Goal: Check status: Check status

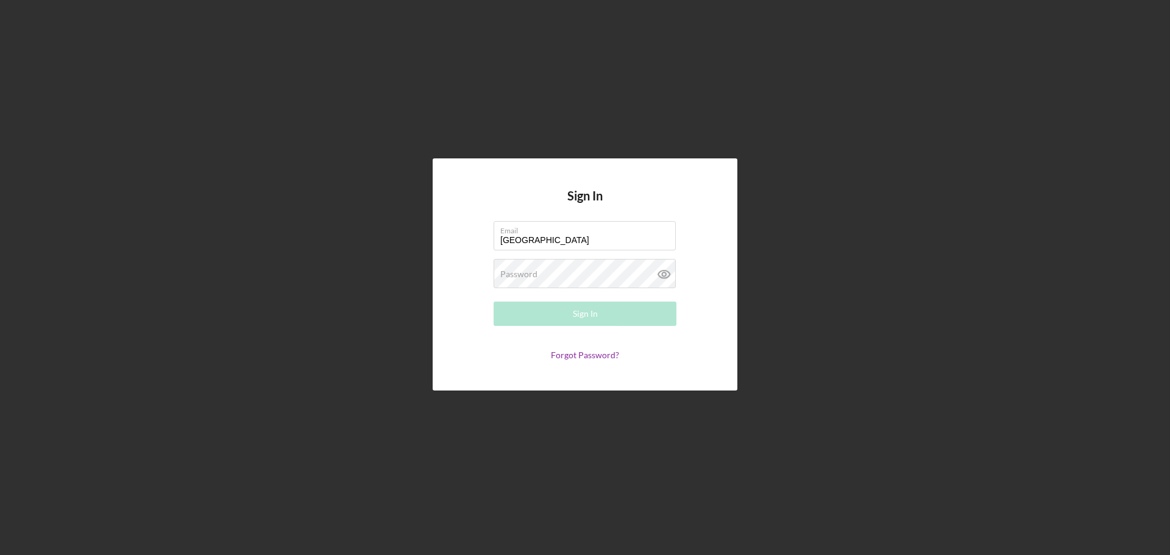
type input "[EMAIL_ADDRESS][DOMAIN_NAME]"
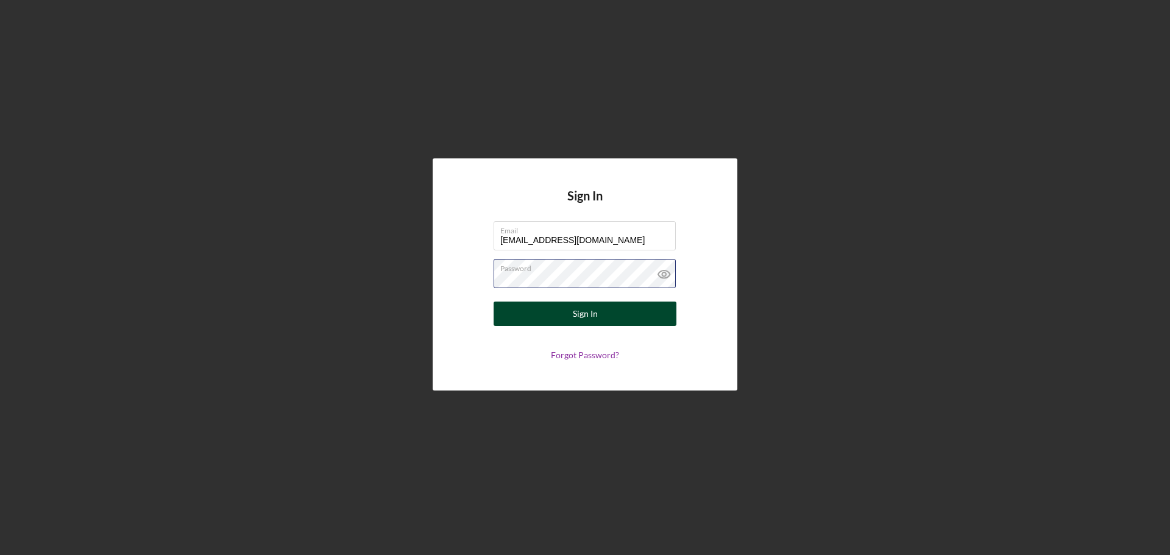
click at [494, 302] on button "Sign In" at bounding box center [585, 314] width 183 height 24
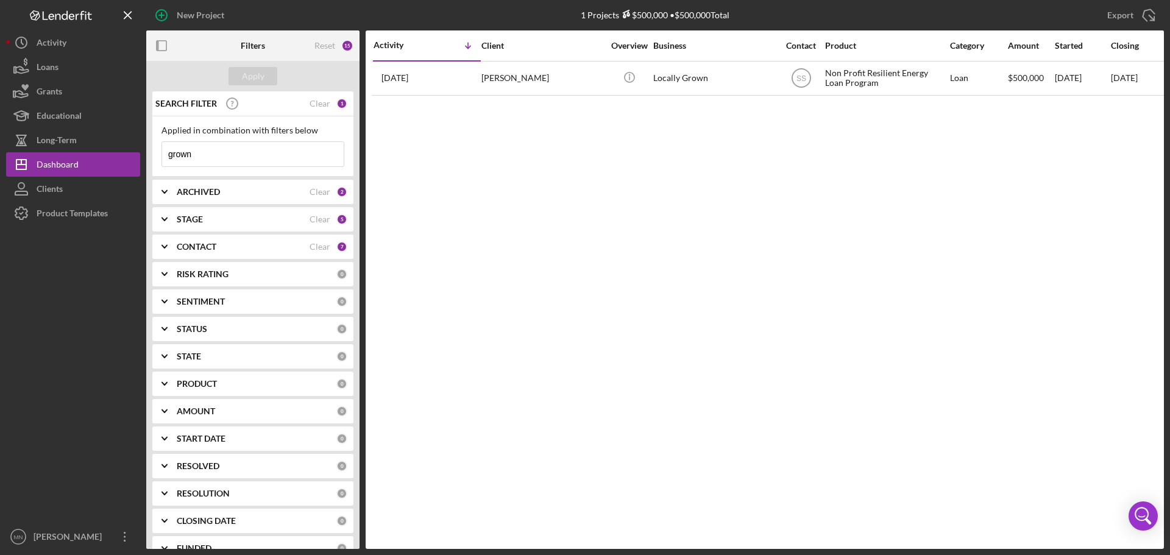
click at [206, 156] on input "grown" at bounding box center [253, 154] width 182 height 24
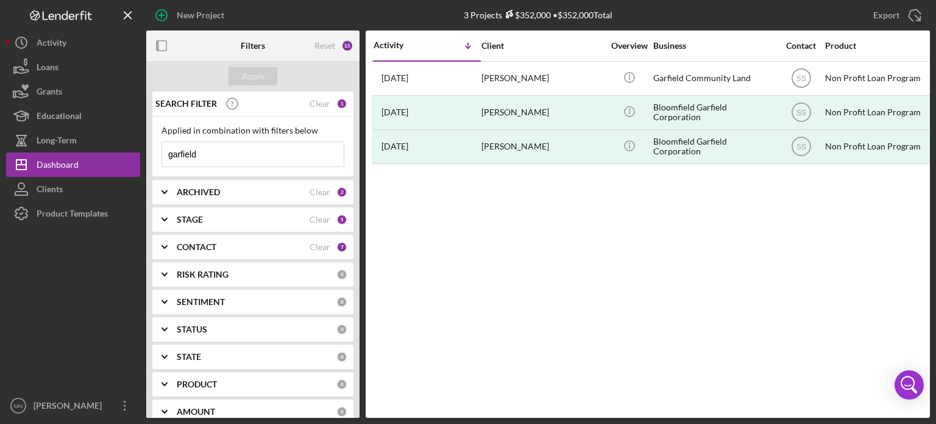
type input "garfield"
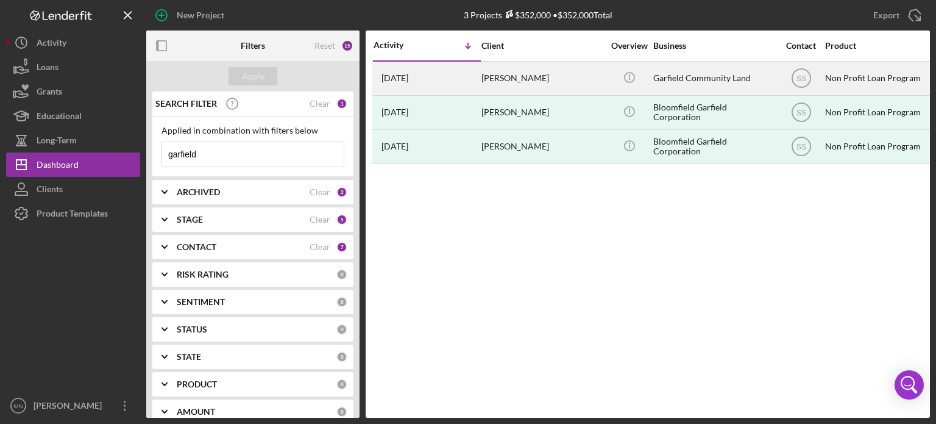
click at [485, 76] on div "[PERSON_NAME]" at bounding box center [542, 78] width 122 height 32
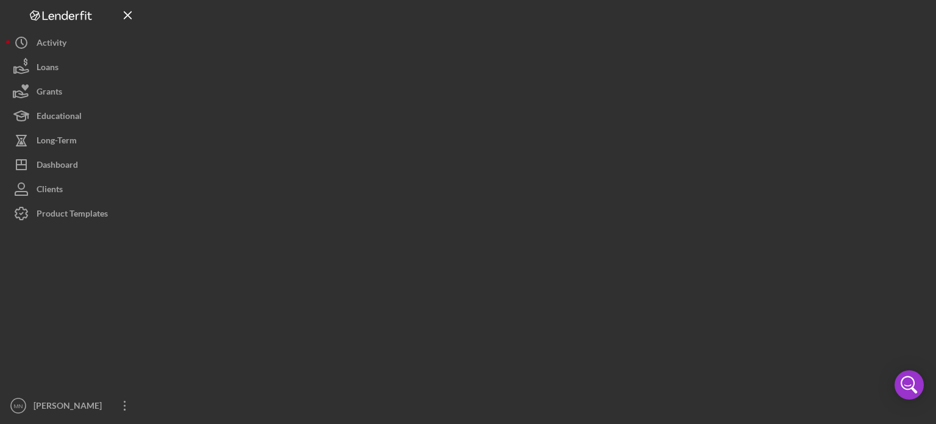
click at [485, 76] on div at bounding box center [538, 208] width 784 height 417
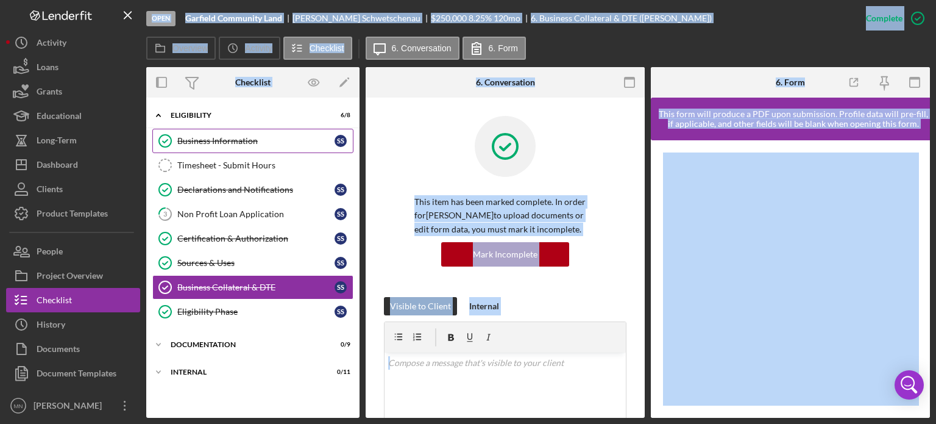
click at [242, 138] on div "Business Information" at bounding box center [255, 141] width 157 height 10
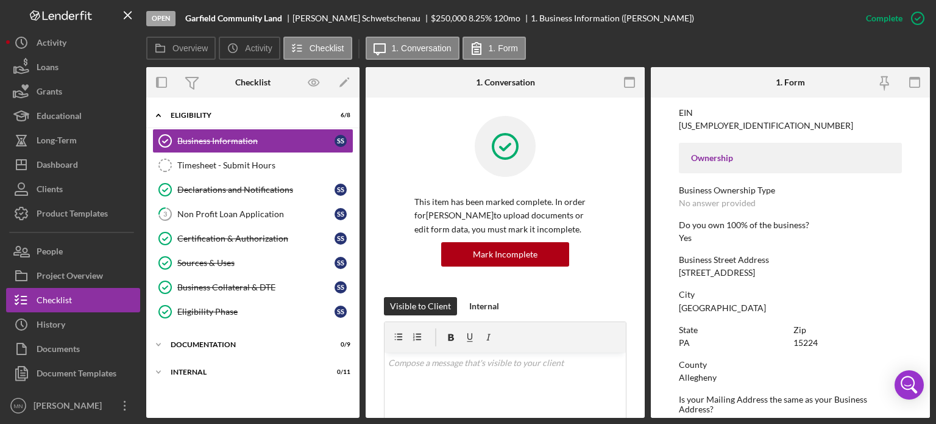
scroll to position [346, 0]
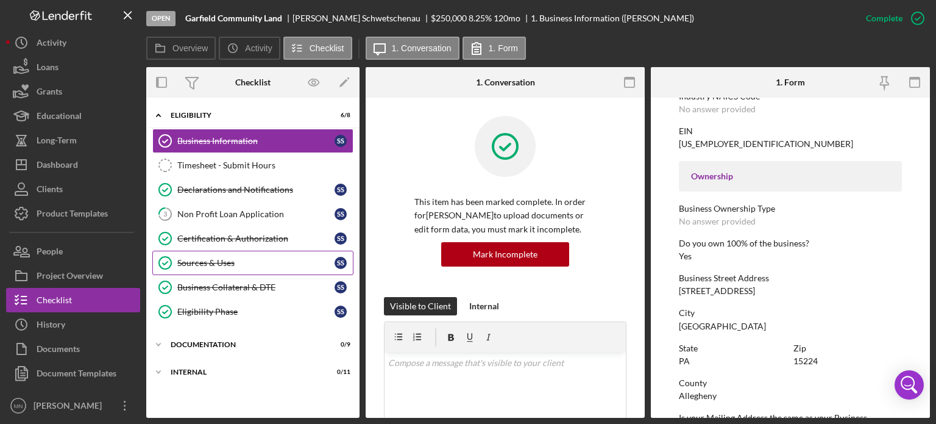
click at [200, 265] on div "Sources & Uses" at bounding box center [255, 263] width 157 height 10
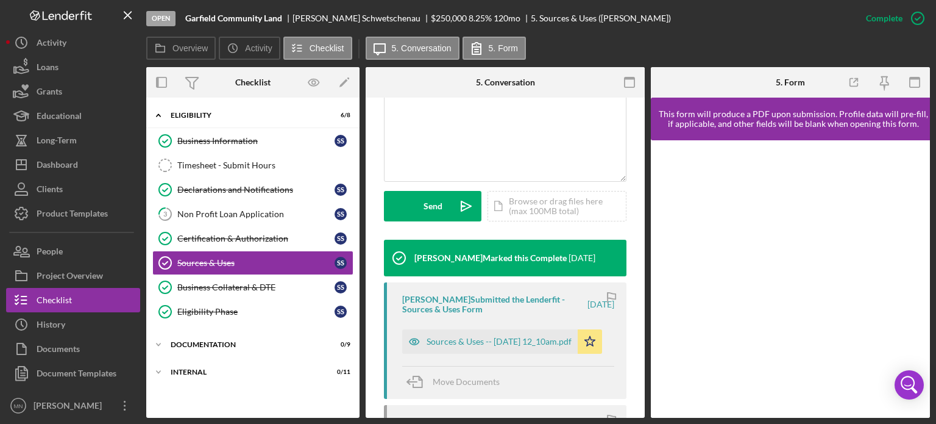
scroll to position [307, 0]
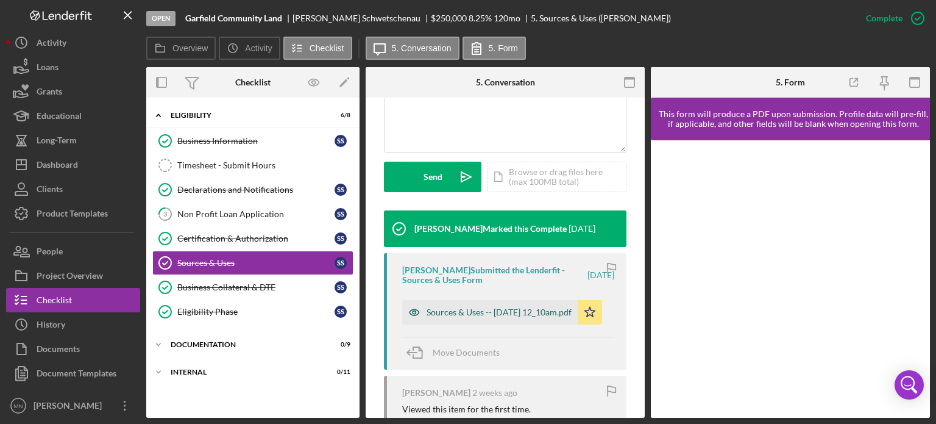
click at [475, 311] on div "Sources & Uses -- [DATE] 12_10am.pdf" at bounding box center [499, 312] width 145 height 10
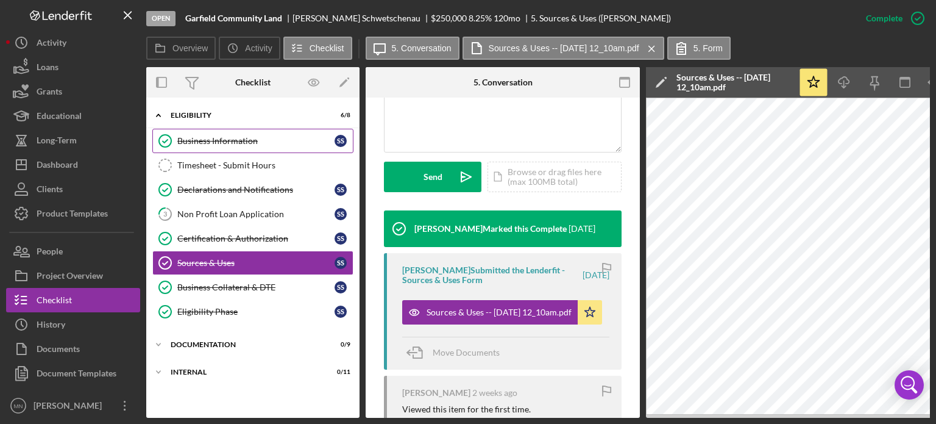
click at [240, 150] on link "Business Information Business Information S S" at bounding box center [252, 141] width 201 height 24
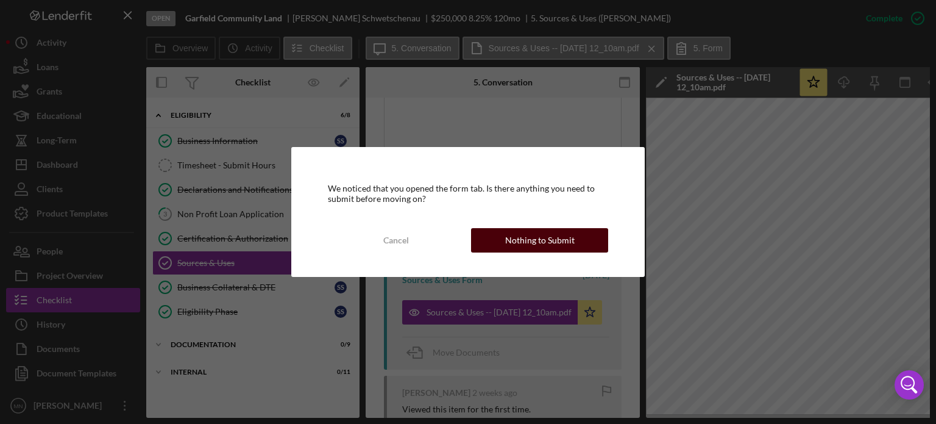
click at [505, 244] on button "Nothing to Submit" at bounding box center [539, 240] width 137 height 24
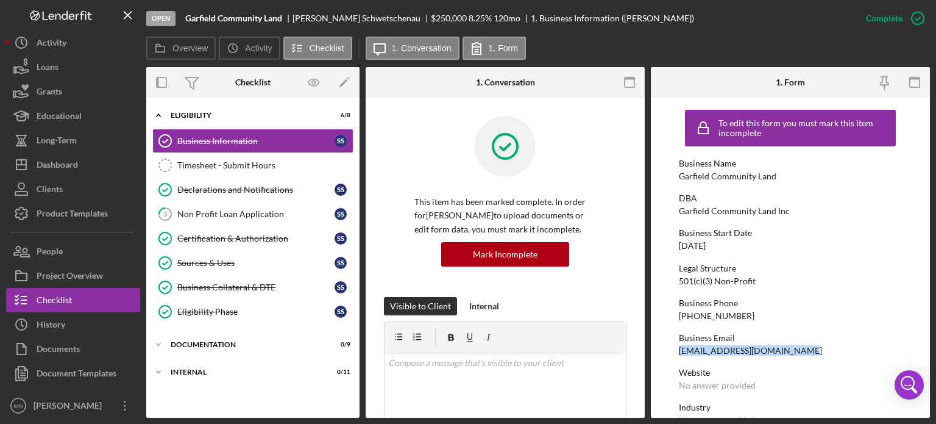
drag, startPoint x: 795, startPoint y: 355, endPoint x: 680, endPoint y: 349, distance: 115.3
click at [680, 349] on div "[EMAIL_ADDRESS][DOMAIN_NAME]" at bounding box center [750, 351] width 143 height 10
copy div "[EMAIL_ADDRESS][DOMAIN_NAME]"
drag, startPoint x: 925, startPoint y: 199, endPoint x: 940, endPoint y: 246, distance: 48.8
click at [936, 246] on html "Open Garfield Community Land [PERSON_NAME] $250,000 $250,000 8.25 % 120 mo 1. B…" at bounding box center [468, 212] width 936 height 424
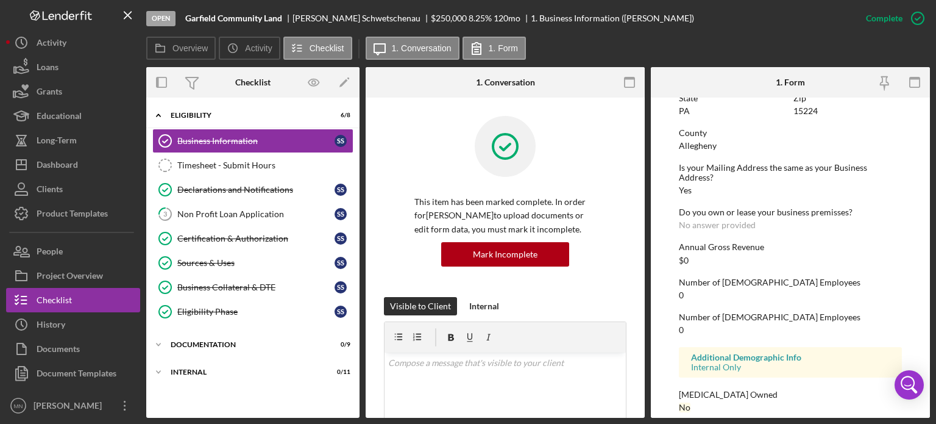
scroll to position [609, 0]
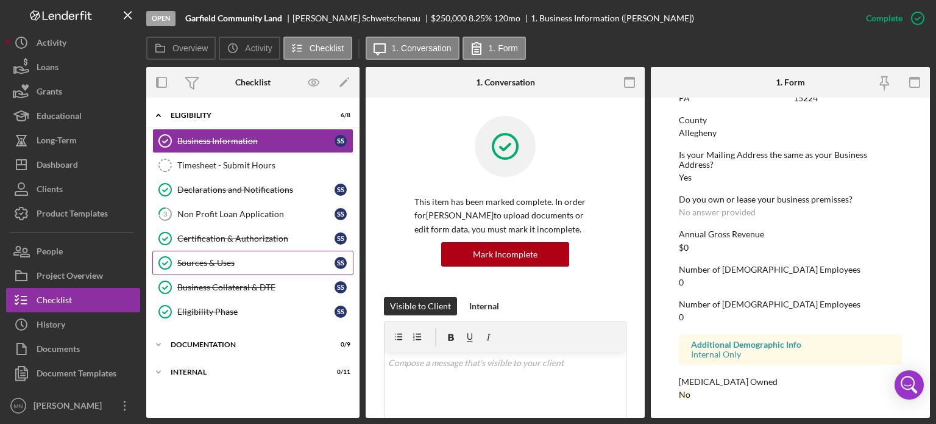
click at [211, 264] on div "Sources & Uses" at bounding box center [255, 263] width 157 height 10
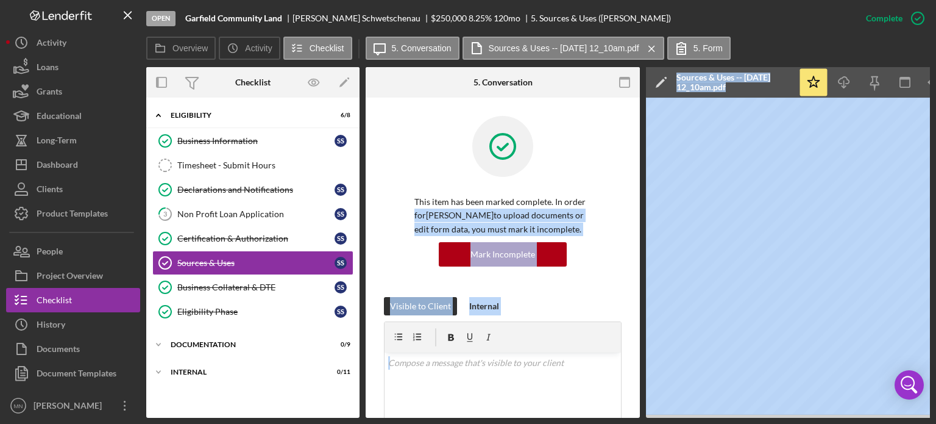
drag, startPoint x: 634, startPoint y: 198, endPoint x: 645, endPoint y: 233, distance: 36.8
click at [4, 116] on div "Open Garfield Community Land [PERSON_NAME] $250,000 $250,000 8.25 % 120 mo 5. S…" at bounding box center [468, 212] width 936 height 424
click at [611, 280] on div "This item has been marked complete. In order for [PERSON_NAME] to upload docume…" at bounding box center [503, 206] width 238 height 181
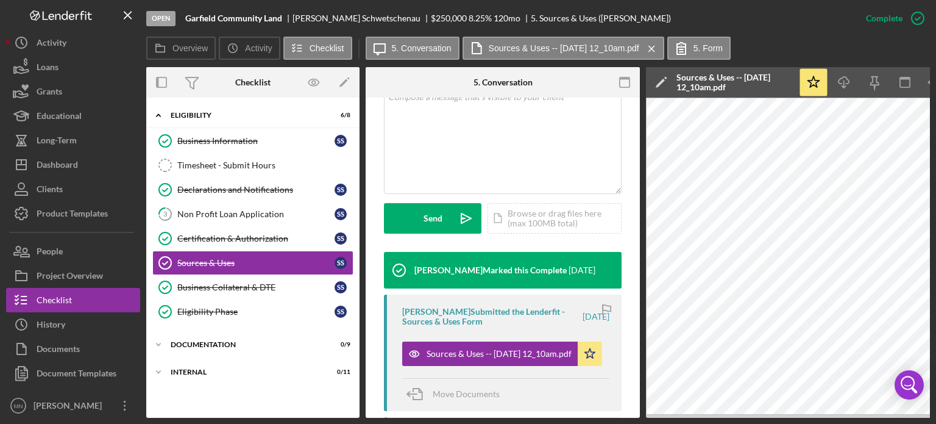
scroll to position [271, 0]
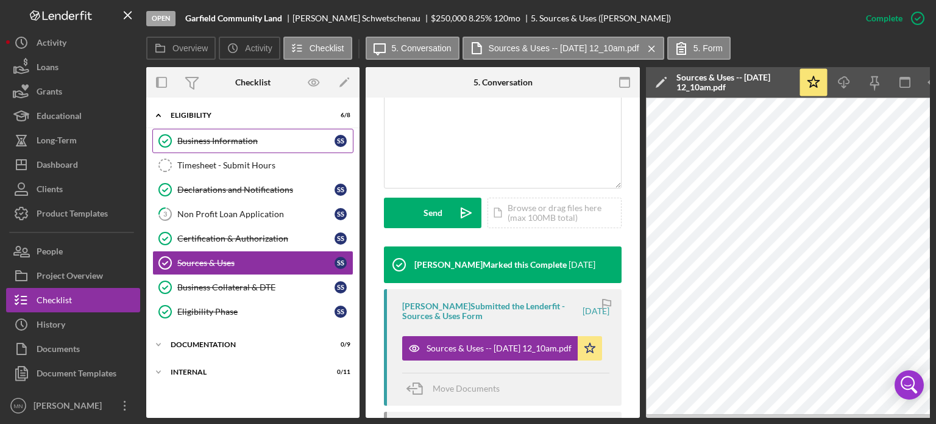
click at [234, 139] on div "Business Information" at bounding box center [255, 141] width 157 height 10
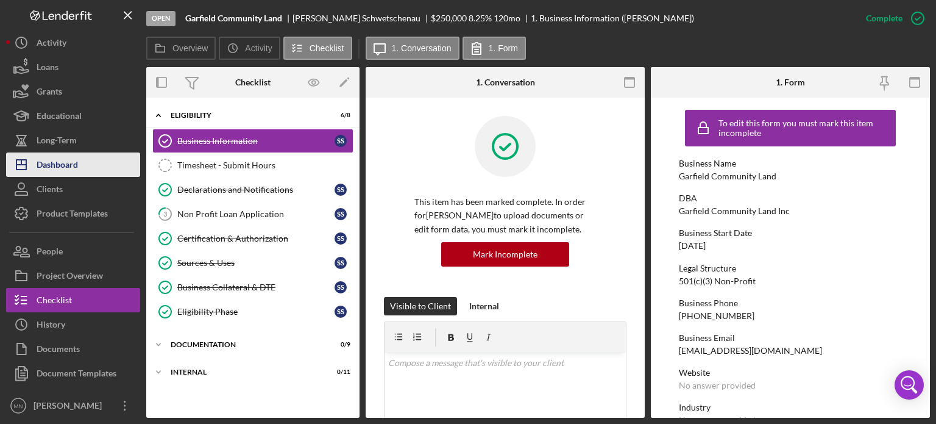
click at [61, 166] on div "Dashboard" at bounding box center [57, 165] width 41 height 27
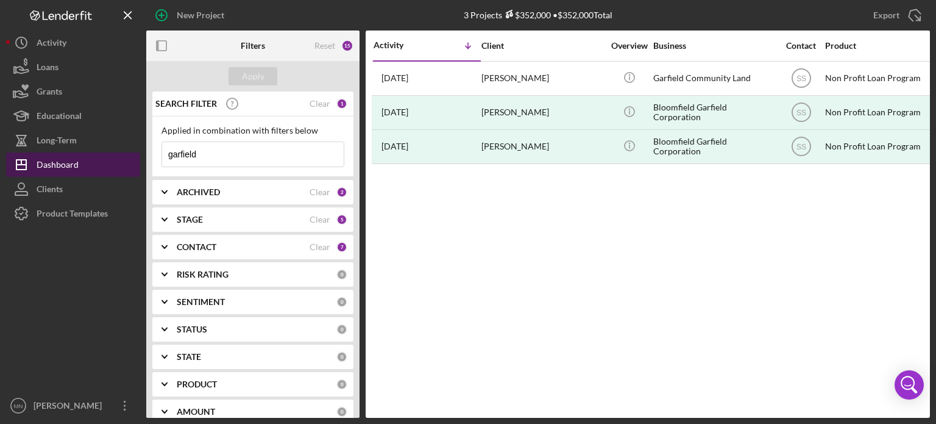
click at [85, 161] on button "Icon/Dashboard Dashboard" at bounding box center [73, 164] width 134 height 24
